Goal: Task Accomplishment & Management: Use online tool/utility

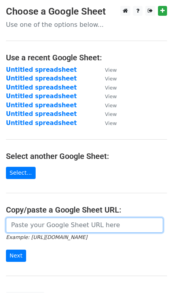
click at [36, 223] on input "url" at bounding box center [84, 225] width 157 height 15
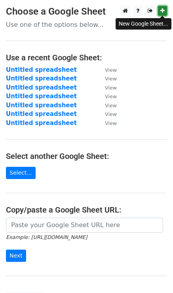
click at [164, 11] on icon at bounding box center [162, 11] width 4 height 6
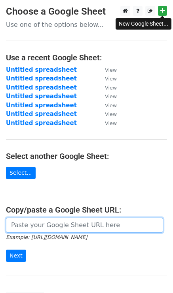
click at [23, 229] on input "url" at bounding box center [84, 225] width 157 height 15
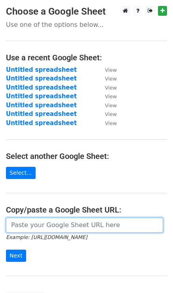
paste input "[URL][DOMAIN_NAME]"
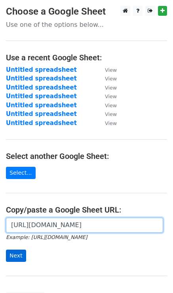
type input "[URL][DOMAIN_NAME]"
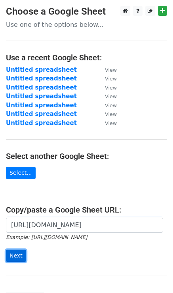
click at [14, 259] on input "Next" at bounding box center [16, 256] width 20 height 12
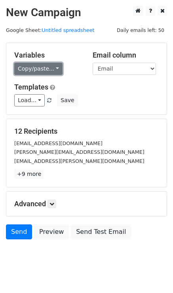
click at [45, 68] on link "Copy/paste..." at bounding box center [38, 69] width 48 height 12
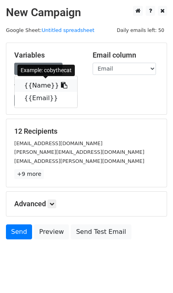
click at [44, 84] on link "{{Name}}" at bounding box center [46, 85] width 62 height 13
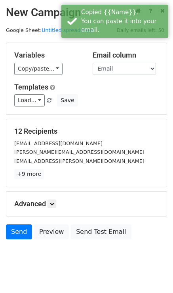
click at [88, 90] on h5 "Templates" at bounding box center [86, 87] width 144 height 9
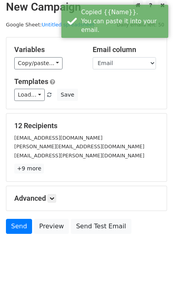
scroll to position [11, 0]
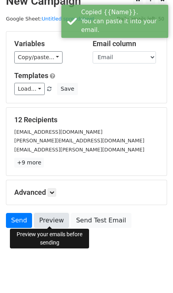
click at [50, 215] on link "Preview" at bounding box center [51, 220] width 35 height 15
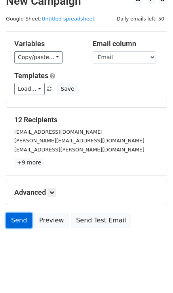
click at [18, 218] on link "Send" at bounding box center [19, 220] width 26 height 15
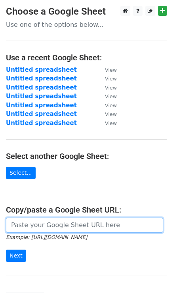
click at [36, 222] on input "url" at bounding box center [84, 225] width 157 height 15
paste input "[URL][DOMAIN_NAME]"
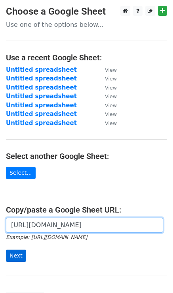
type input "[URL][DOMAIN_NAME]"
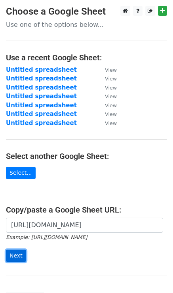
click at [21, 252] on input "Next" at bounding box center [16, 256] width 20 height 12
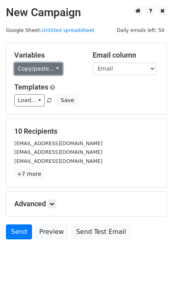
click at [43, 69] on link "Copy/paste..." at bounding box center [38, 69] width 48 height 12
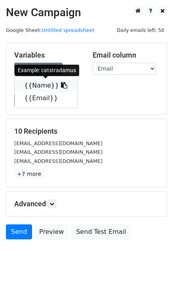
click at [47, 86] on link "{{Name}}" at bounding box center [46, 85] width 62 height 13
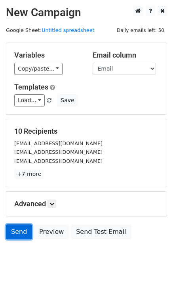
click at [18, 232] on link "Send" at bounding box center [19, 232] width 26 height 15
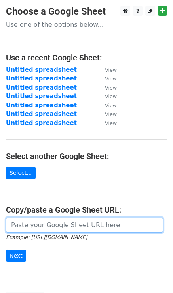
click at [43, 223] on input "url" at bounding box center [84, 225] width 157 height 15
click at [45, 223] on input "url" at bounding box center [84, 225] width 157 height 15
paste input "https://docs.google.com/spreadsheets/d/1TzqtH1WTX2sw3A8S5AjSBSfOOXU4Y673VOB3VPU…"
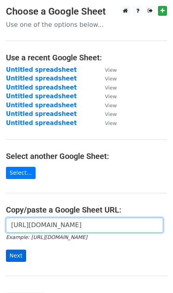
type input "https://docs.google.com/spreadsheets/d/1TzqtH1WTX2sw3A8S5AjSBSfOOXU4Y673VOB3VPU…"
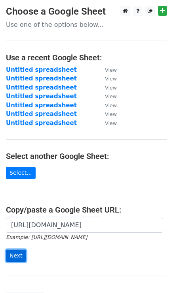
click at [22, 253] on input "Next" at bounding box center [16, 256] width 20 height 12
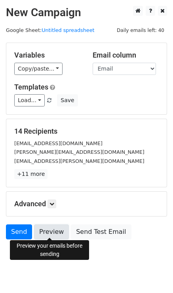
click at [47, 231] on link "Preview" at bounding box center [51, 232] width 35 height 15
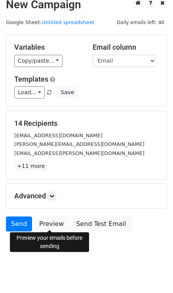
scroll to position [11, 0]
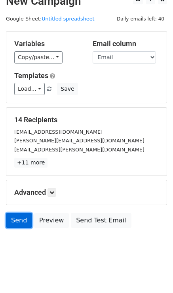
click at [19, 220] on link "Send" at bounding box center [19, 220] width 26 height 15
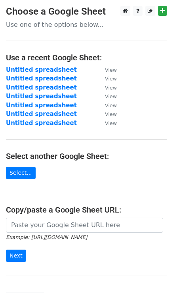
scroll to position [72, 0]
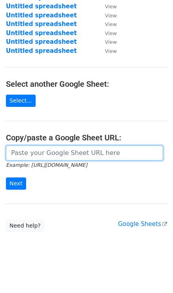
click at [43, 154] on input "url" at bounding box center [84, 153] width 157 height 15
click at [79, 153] on input "url" at bounding box center [84, 153] width 157 height 15
paste input "[URL][DOMAIN_NAME]"
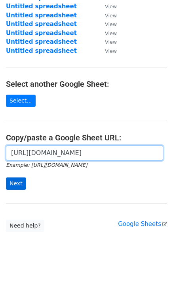
type input "https://docs.google.com/spreadsheets/d/1TzqtH1WTX2sw3A8S5AjSBSfOOXU4Y673VOB3VPU…"
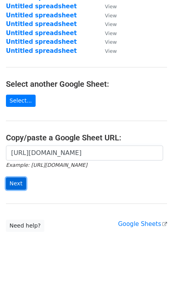
click at [18, 179] on input "Next" at bounding box center [16, 184] width 20 height 12
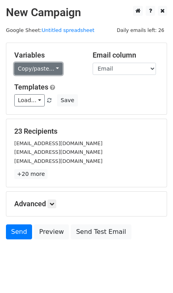
click at [36, 68] on link "Copy/paste..." at bounding box center [38, 69] width 48 height 12
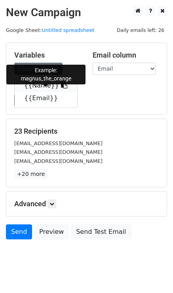
click at [43, 91] on link "{{Name}}" at bounding box center [46, 85] width 62 height 13
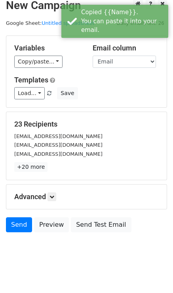
scroll to position [11, 0]
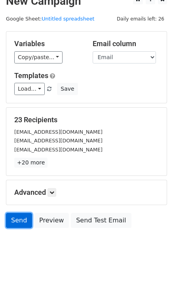
click at [21, 219] on link "Send" at bounding box center [19, 220] width 26 height 15
